Goal: Task Accomplishment & Management: Manage account settings

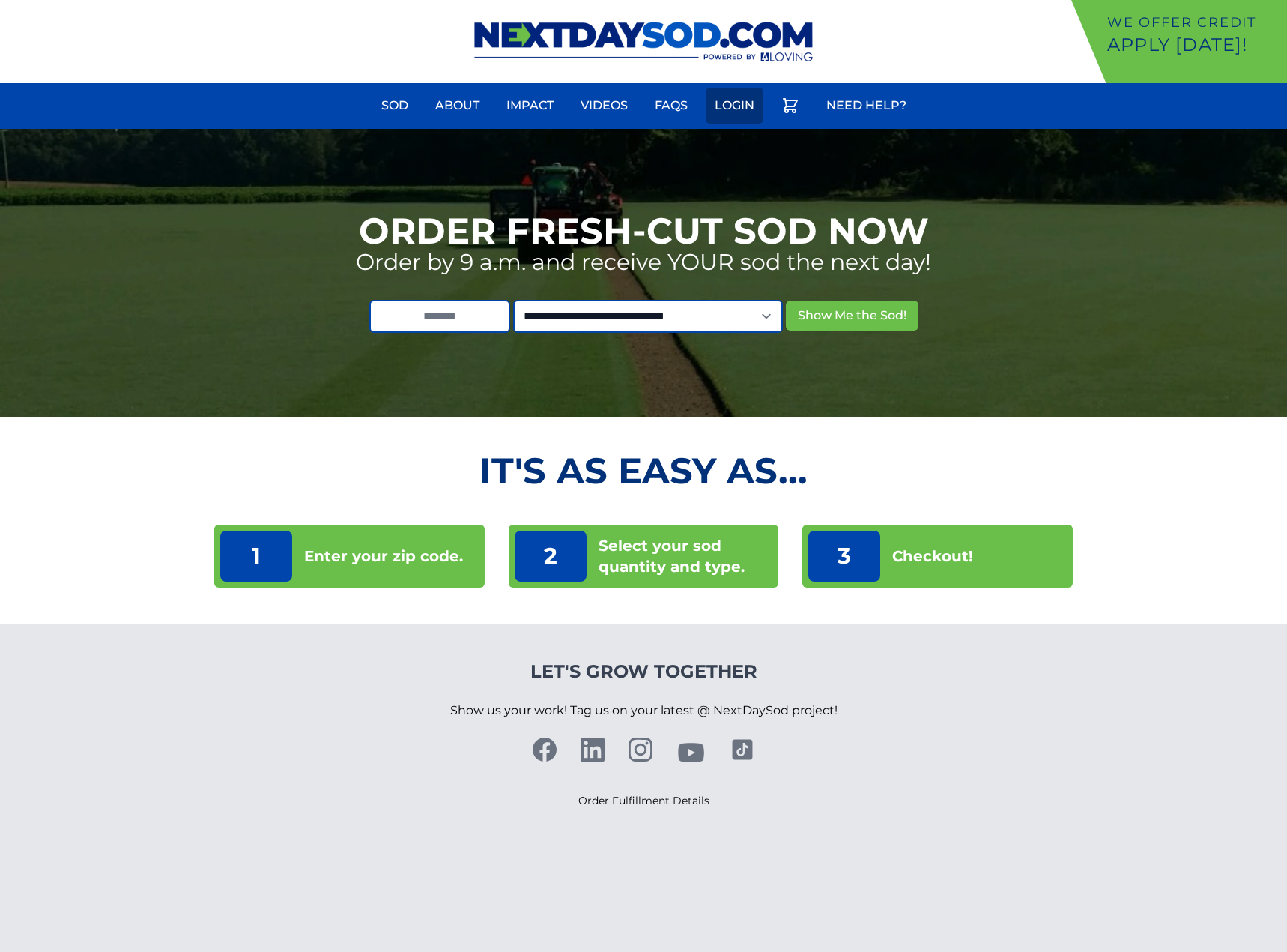
click at [735, 96] on link "Login" at bounding box center [734, 105] width 58 height 36
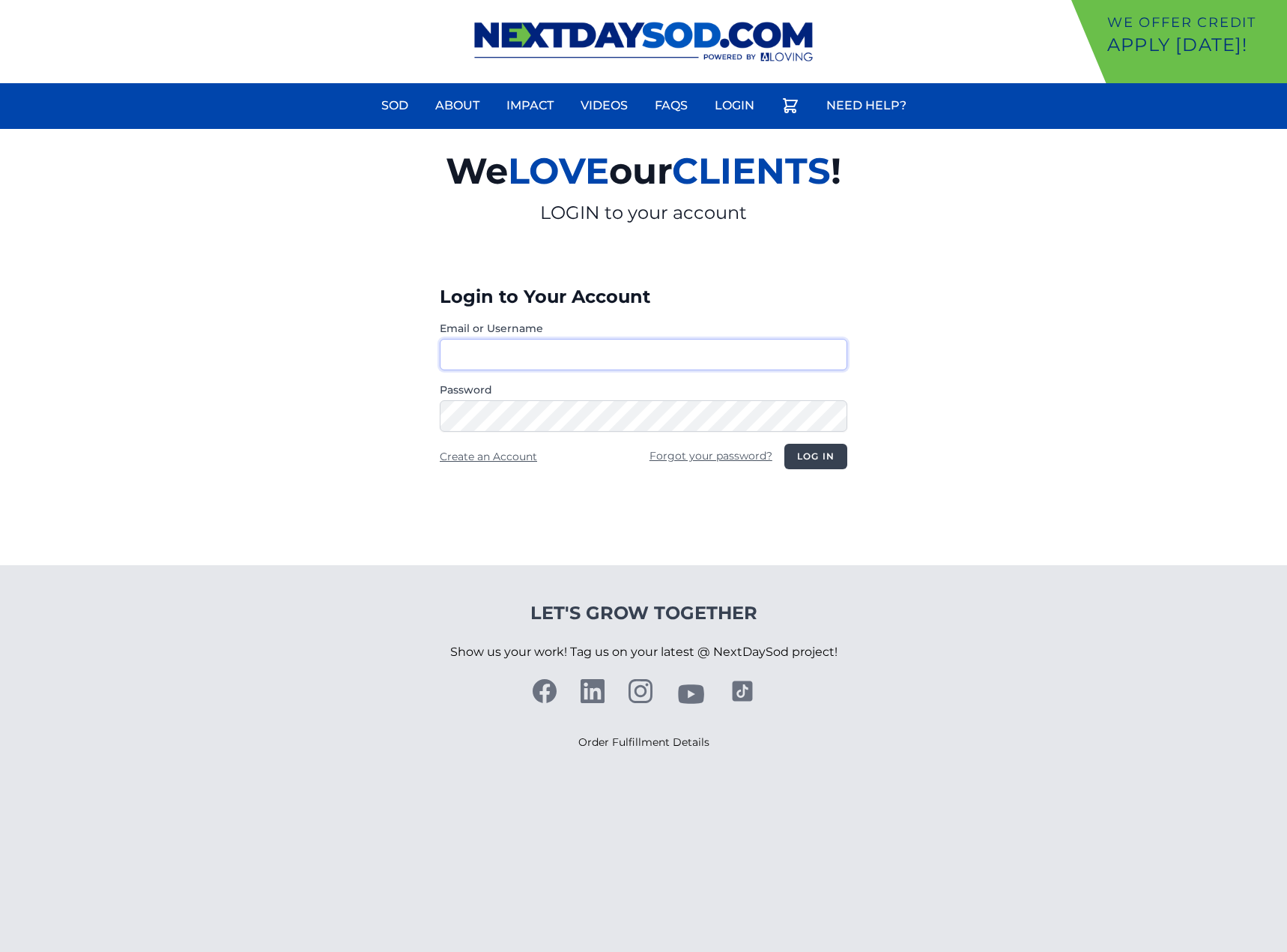
type input "**********"
click at [829, 456] on button "Log in" at bounding box center [816, 456] width 63 height 26
